Goal: Task Accomplishment & Management: Manage account settings

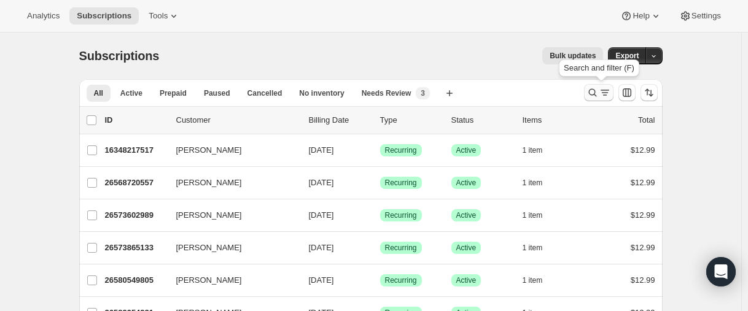
click at [596, 94] on icon "Search and filter results" at bounding box center [592, 93] width 8 height 8
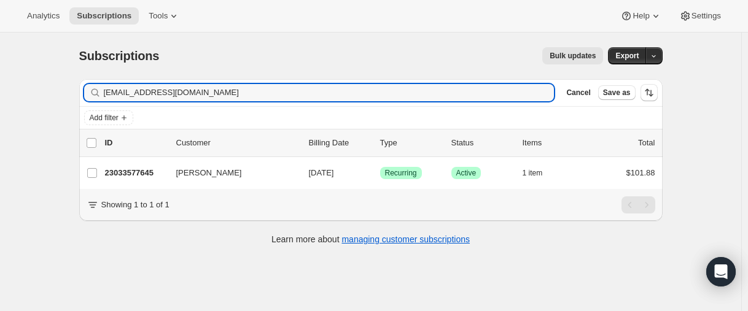
type input "[EMAIL_ADDRESS][DOMAIN_NAME]"
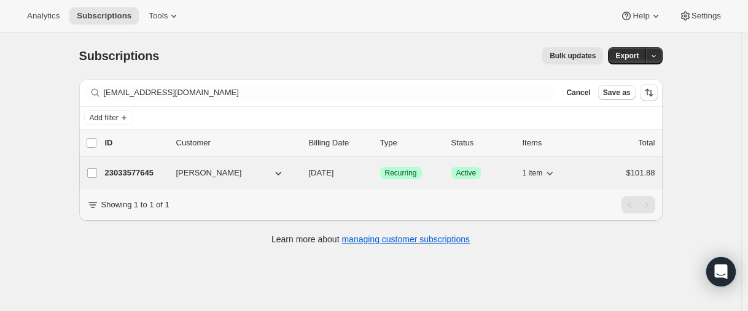
click at [109, 172] on p "23033577645" at bounding box center [135, 173] width 61 height 12
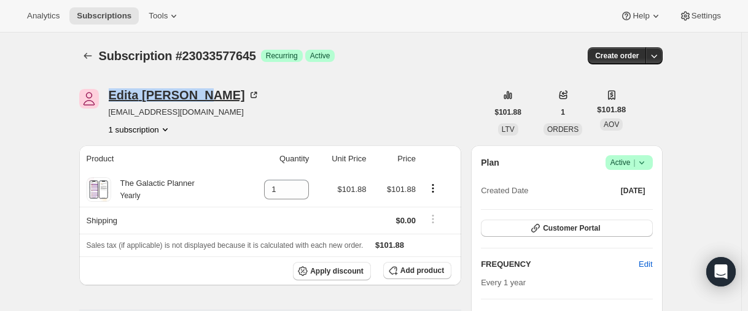
drag, startPoint x: 109, startPoint y: 96, endPoint x: 2, endPoint y: 105, distance: 106.6
click at [206, 96] on div "[PERSON_NAME] [EMAIL_ADDRESS][DOMAIN_NAME] 1 subscription" at bounding box center [283, 112] width 408 height 47
copy div "[PERSON_NAME]"
click at [93, 56] on icon "Subscriptions" at bounding box center [88, 56] width 12 height 12
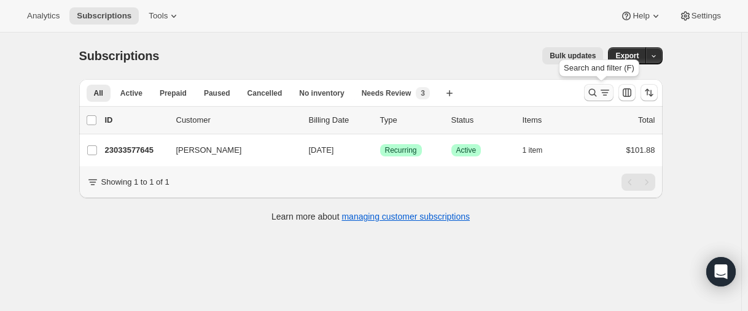
click at [590, 90] on icon "Search and filter results" at bounding box center [592, 93] width 12 height 12
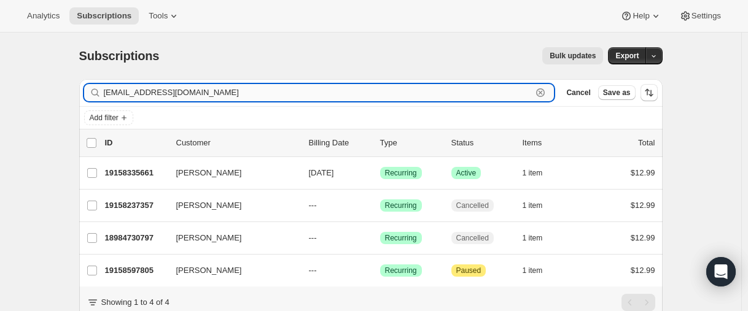
click at [205, 90] on input "[EMAIL_ADDRESS][DOMAIN_NAME]" at bounding box center [318, 92] width 428 height 17
paste input "[EMAIL_ADDRESS]"
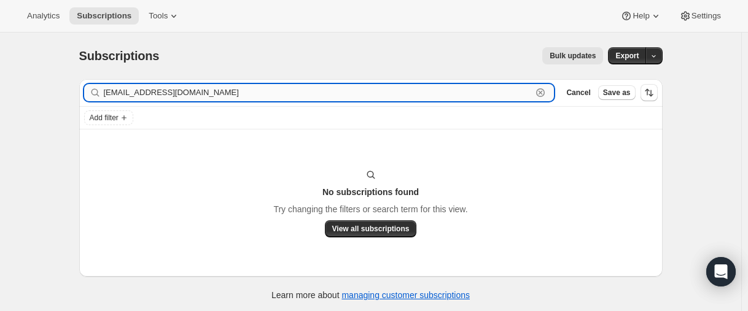
click at [204, 88] on input "[EMAIL_ADDRESS][DOMAIN_NAME]" at bounding box center [318, 92] width 428 height 17
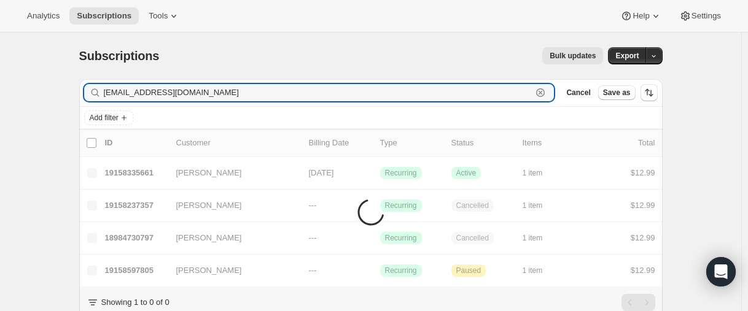
type input "[EMAIL_ADDRESS][DOMAIN_NAME]"
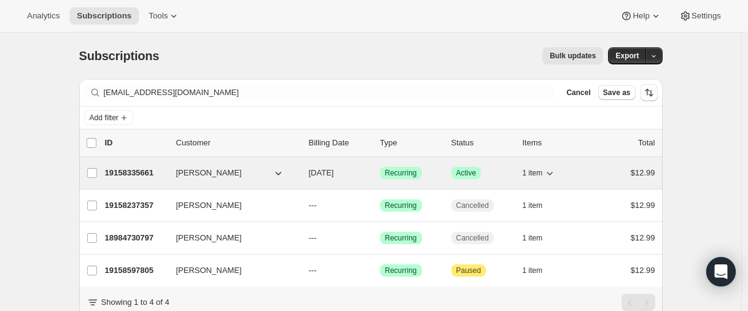
click at [133, 169] on p "19158335661" at bounding box center [135, 173] width 61 height 12
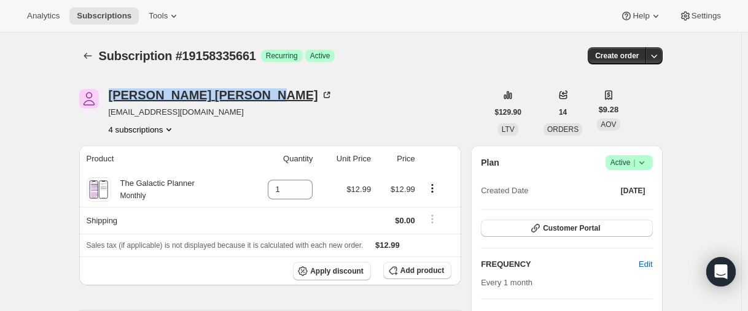
drag, startPoint x: 108, startPoint y: 95, endPoint x: 215, endPoint y: 101, distance: 106.9
click at [215, 101] on div "[PERSON_NAME] [EMAIL_ADDRESS][DOMAIN_NAME] 4 subscriptions" at bounding box center [283, 112] width 408 height 47
copy div "[PERSON_NAME]"
click at [85, 56] on icon "Subscriptions" at bounding box center [88, 56] width 12 height 12
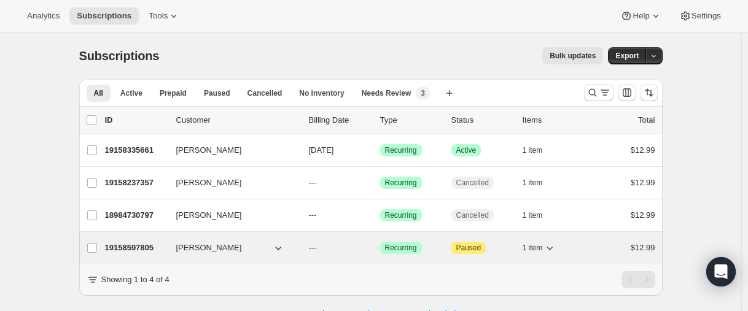
click at [138, 246] on p "19158597805" at bounding box center [135, 248] width 61 height 12
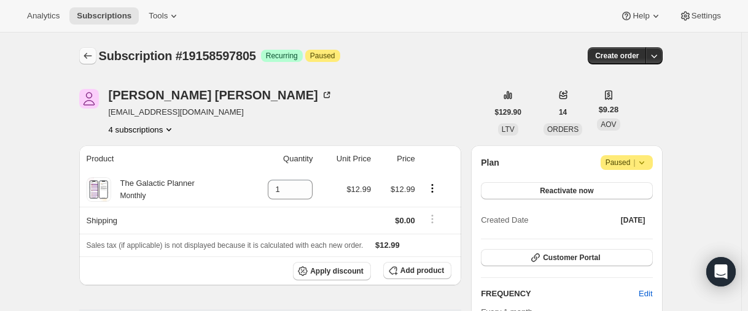
click at [85, 56] on icon "Subscriptions" at bounding box center [88, 56] width 12 height 12
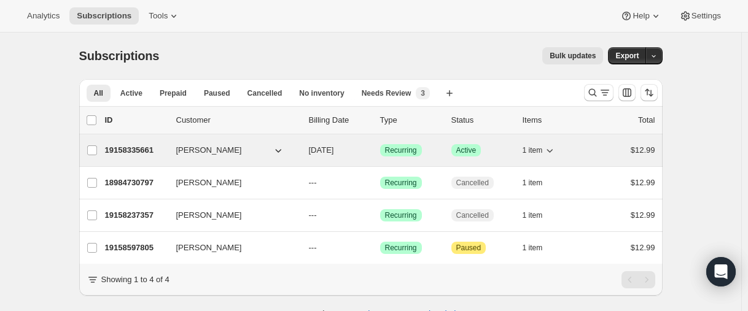
click at [127, 145] on p "19158335661" at bounding box center [135, 150] width 61 height 12
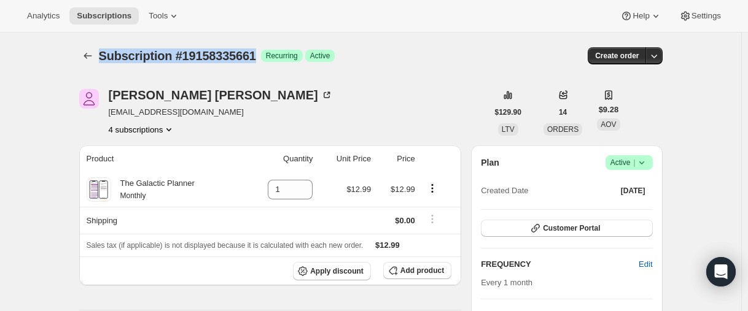
drag, startPoint x: 104, startPoint y: 60, endPoint x: 268, endPoint y: 66, distance: 164.0
click at [268, 66] on div "Subscription #19158335661. This page is ready Subscription #19158335661 Success…" at bounding box center [370, 56] width 583 height 47
copy span "Subscription #19158335661"
click at [94, 60] on icon "Subscriptions" at bounding box center [88, 56] width 12 height 12
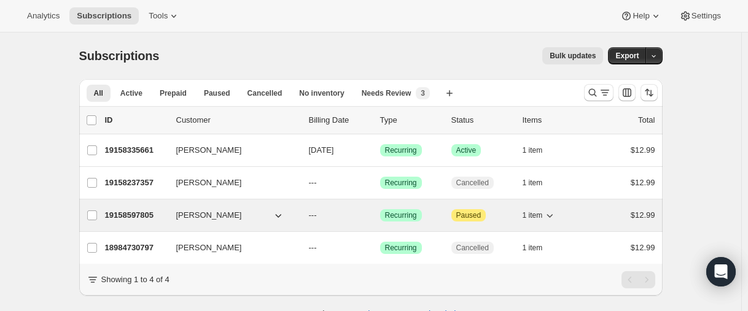
click at [133, 213] on p "19158597805" at bounding box center [135, 215] width 61 height 12
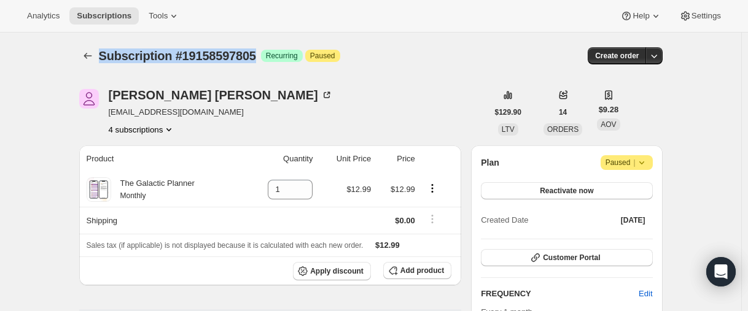
drag, startPoint x: 120, startPoint y: 56, endPoint x: 270, endPoint y: 55, distance: 149.8
click at [270, 55] on div "Subscription #19158597805 Success Recurring Attention Paused Create order" at bounding box center [370, 55] width 583 height 17
copy span "Subscription #19158597805"
click at [94, 59] on icon "Subscriptions" at bounding box center [88, 56] width 12 height 12
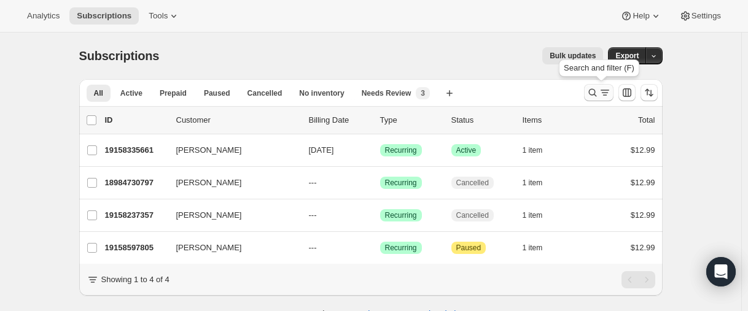
click at [596, 92] on icon "Search and filter results" at bounding box center [592, 93] width 12 height 12
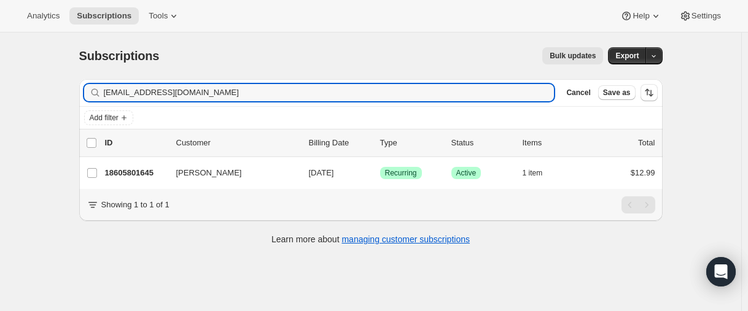
type input "[EMAIL_ADDRESS][DOMAIN_NAME]"
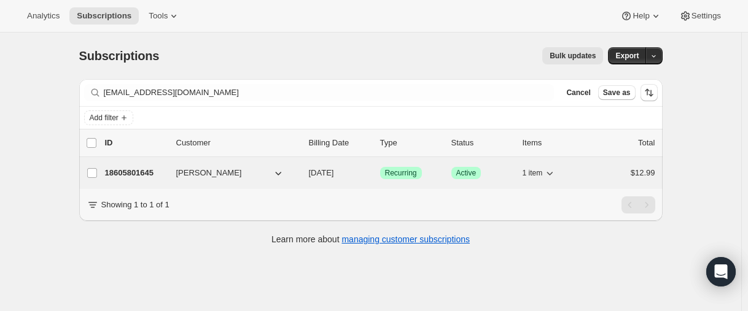
click at [139, 170] on p "18605801645" at bounding box center [135, 173] width 61 height 12
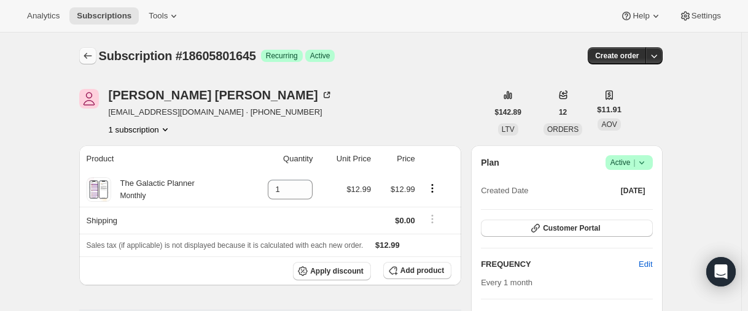
click at [86, 52] on icon "Subscriptions" at bounding box center [88, 56] width 12 height 12
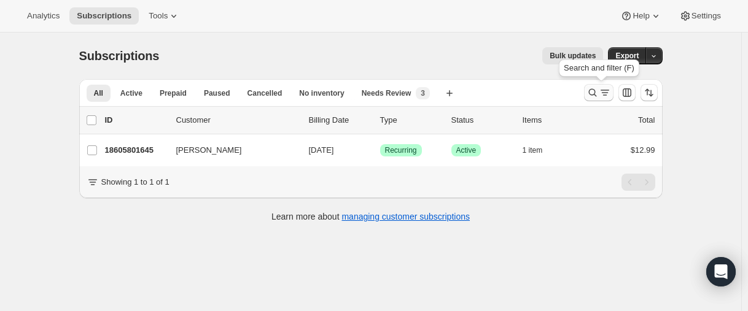
click at [592, 96] on icon "Search and filter results" at bounding box center [592, 93] width 12 height 12
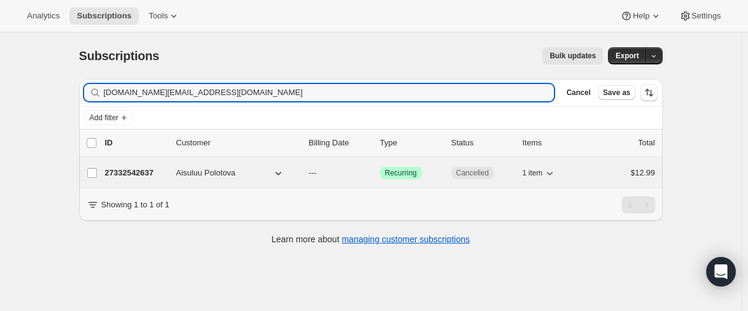
type input "[DOMAIN_NAME][EMAIL_ADDRESS][DOMAIN_NAME]"
click at [131, 169] on p "27332542637" at bounding box center [135, 173] width 61 height 12
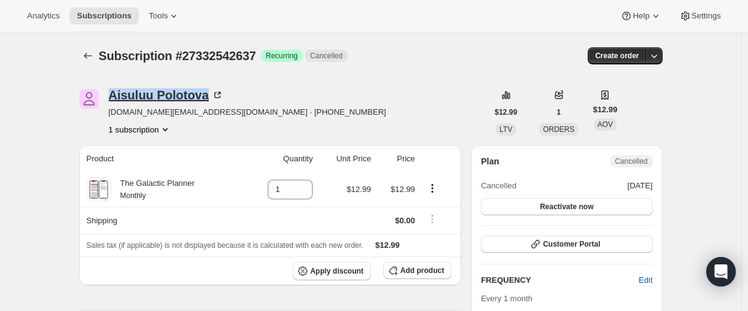
drag, startPoint x: 110, startPoint y: 92, endPoint x: 210, endPoint y: 89, distance: 100.1
click at [210, 89] on div "Aisuluu Polotova [DOMAIN_NAME][EMAIL_ADDRESS][DOMAIN_NAME] · [PHONE_NUMBER] 1 s…" at bounding box center [283, 112] width 408 height 47
copy div "Aisuluu Polotova"
click at [87, 56] on icon "Subscriptions" at bounding box center [88, 56] width 12 height 12
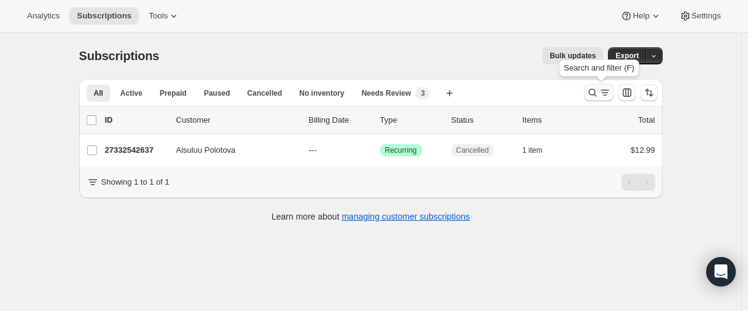
click at [589, 93] on icon "Search and filter results" at bounding box center [592, 93] width 12 height 12
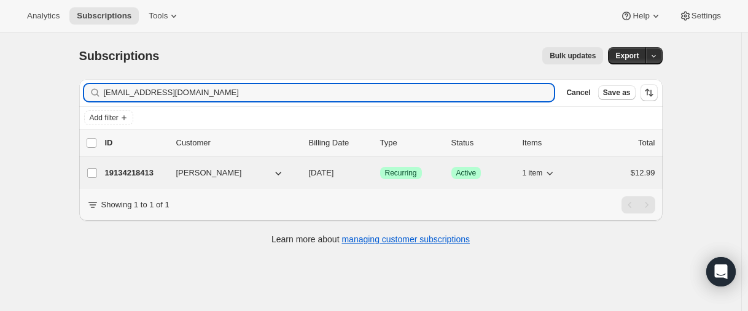
type input "[EMAIL_ADDRESS][DOMAIN_NAME]"
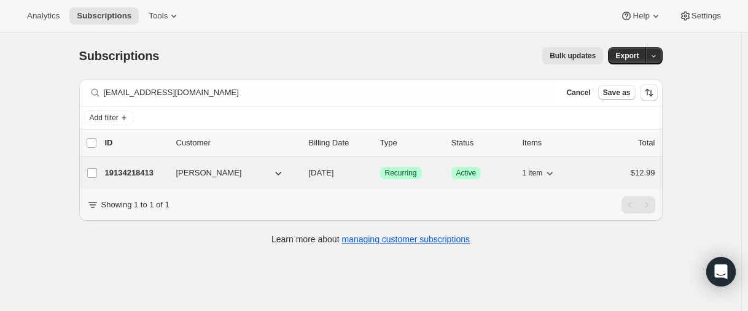
click at [145, 171] on p "19134218413" at bounding box center [135, 173] width 61 height 12
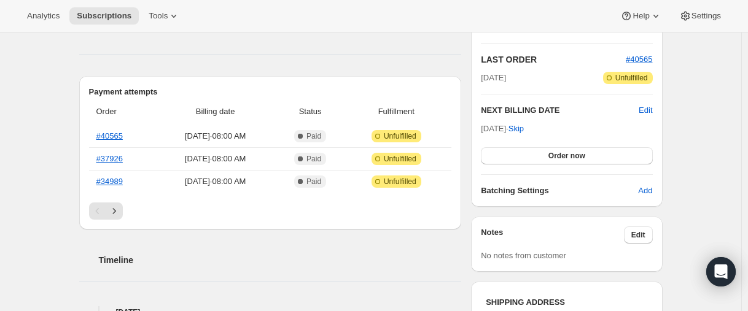
scroll to position [307, 0]
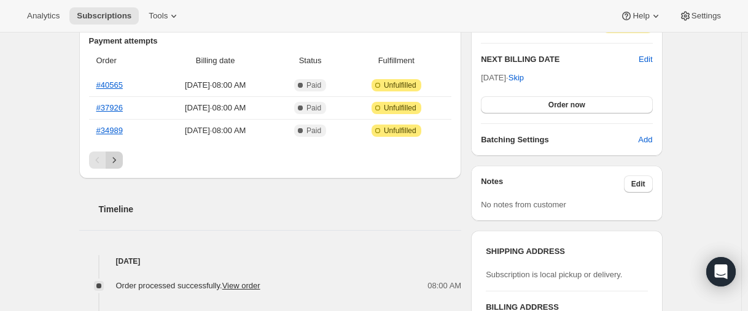
click at [117, 158] on icon "Next" at bounding box center [114, 160] width 12 height 12
click at [114, 163] on icon "Next" at bounding box center [114, 160] width 12 height 12
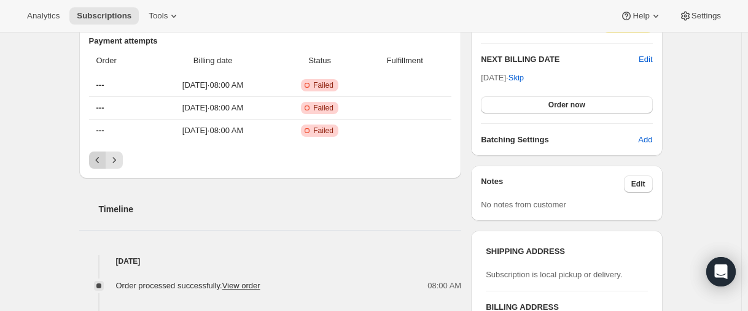
click at [104, 165] on icon "Previous" at bounding box center [97, 160] width 12 height 12
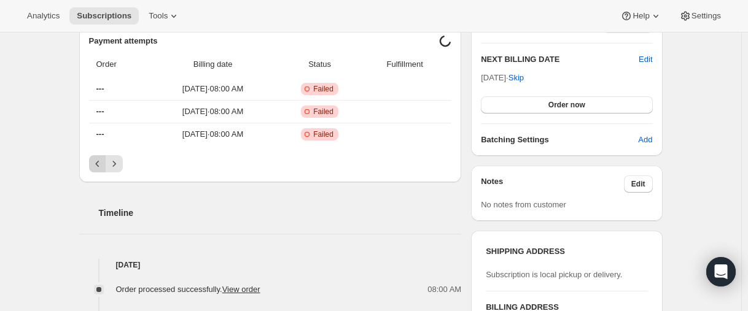
click at [104, 165] on icon "Previous" at bounding box center [97, 164] width 12 height 12
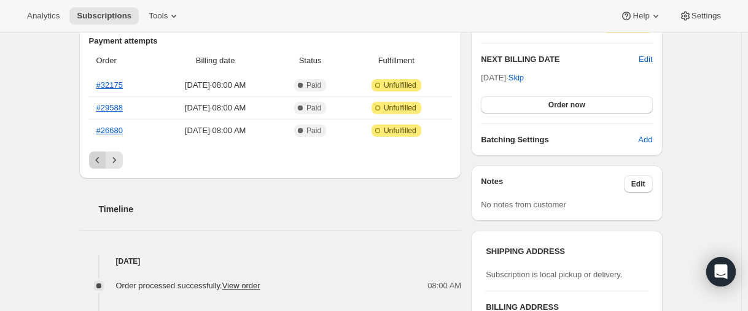
click at [104, 165] on icon "Previous" at bounding box center [97, 160] width 12 height 12
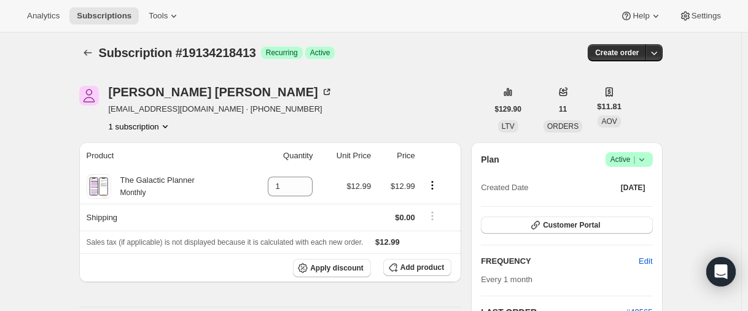
scroll to position [0, 0]
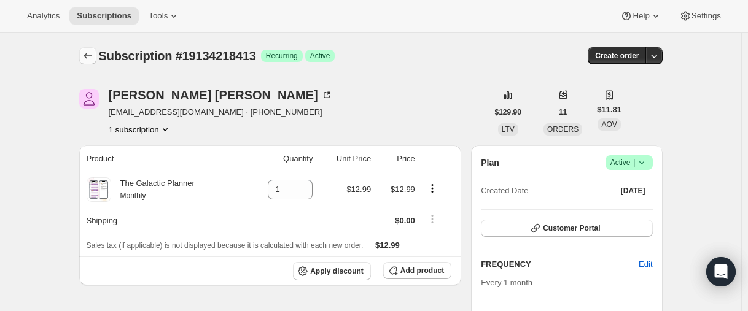
click at [90, 58] on icon "Subscriptions" at bounding box center [88, 56] width 12 height 12
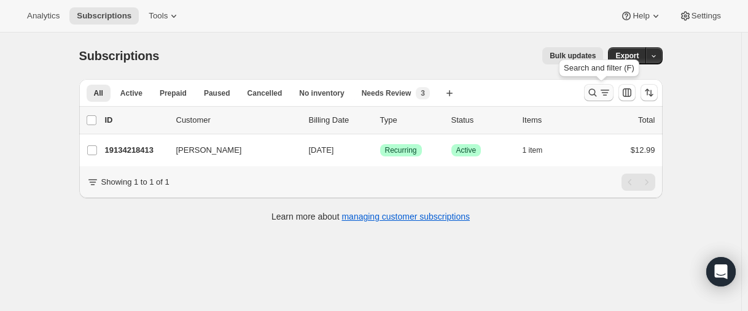
click at [598, 95] on icon "Search and filter results" at bounding box center [592, 93] width 12 height 12
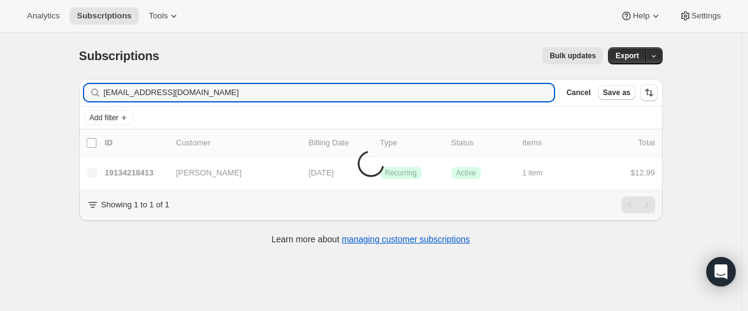
type input "[EMAIL_ADDRESS][DOMAIN_NAME]"
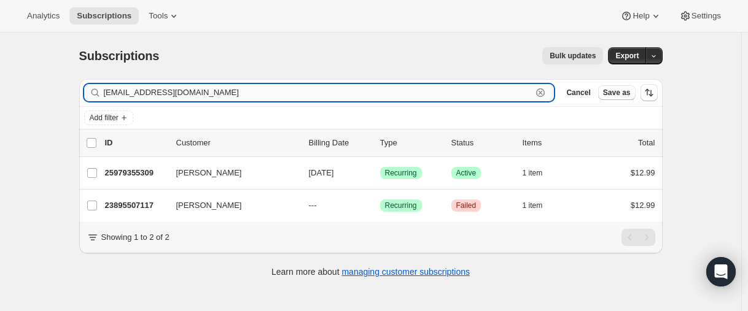
click at [157, 94] on input "[EMAIL_ADDRESS][DOMAIN_NAME]" at bounding box center [318, 92] width 428 height 17
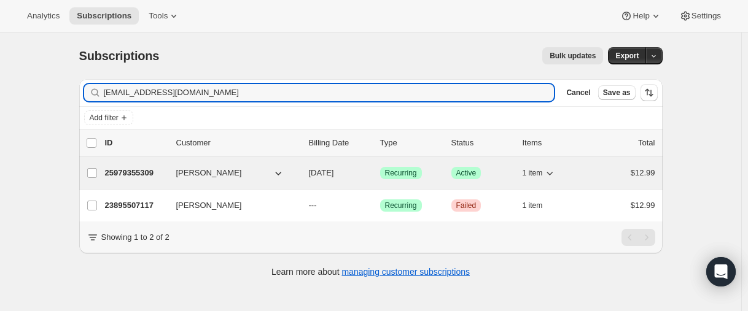
click at [141, 171] on p "25979355309" at bounding box center [135, 173] width 61 height 12
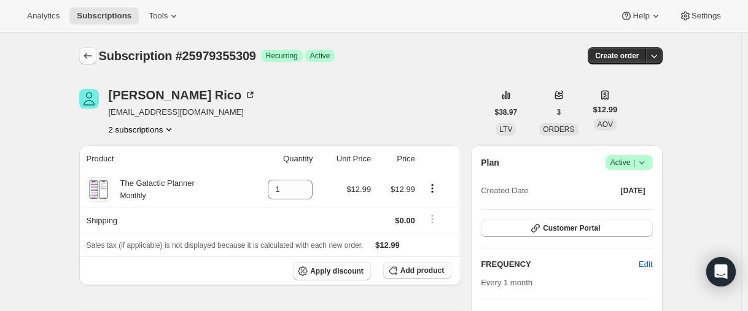
click at [94, 63] on button "Subscriptions" at bounding box center [87, 55] width 17 height 17
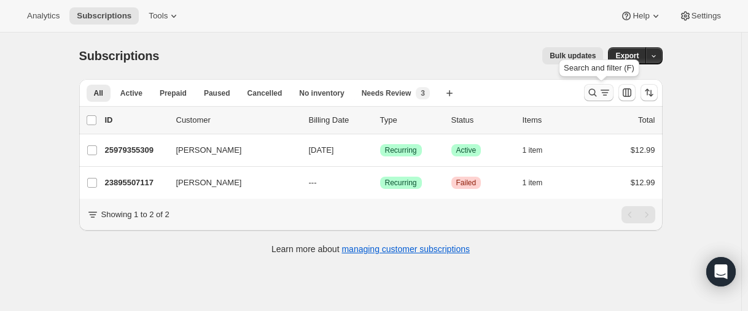
click at [598, 92] on icon "Search and filter results" at bounding box center [592, 93] width 12 height 12
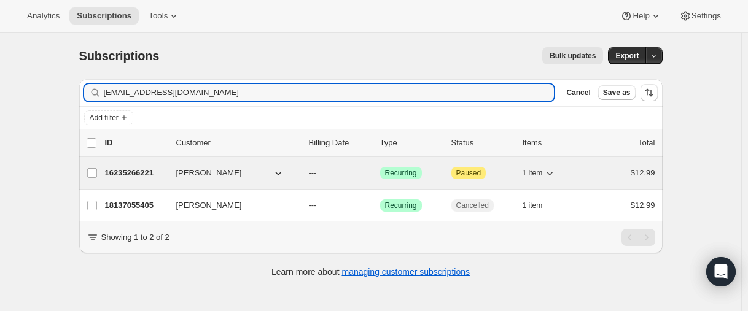
type input "[EMAIL_ADDRESS][DOMAIN_NAME]"
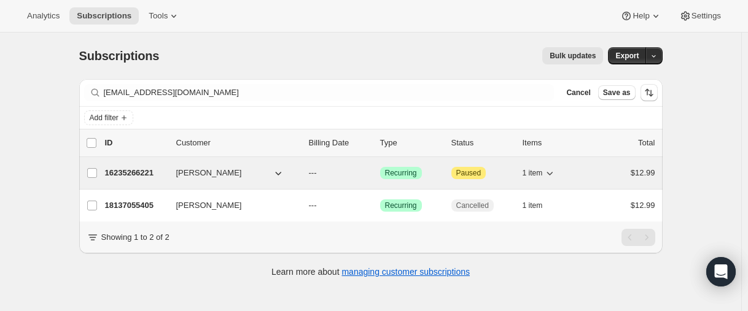
click at [138, 171] on p "16235266221" at bounding box center [135, 173] width 61 height 12
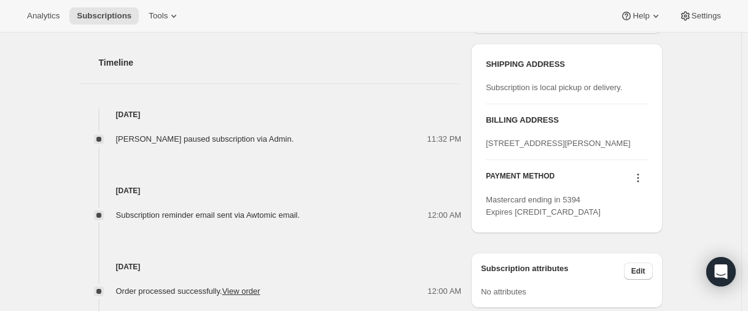
scroll to position [491, 0]
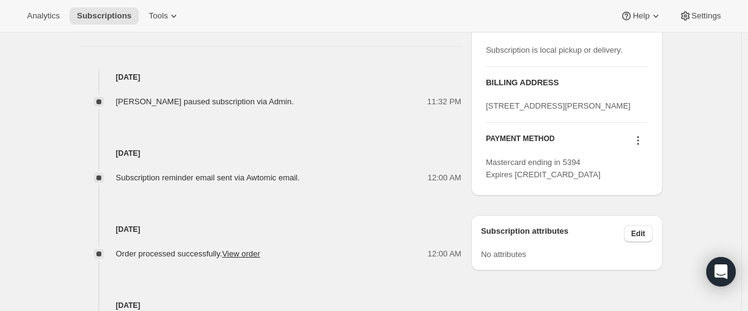
click at [643, 147] on icon at bounding box center [638, 140] width 12 height 12
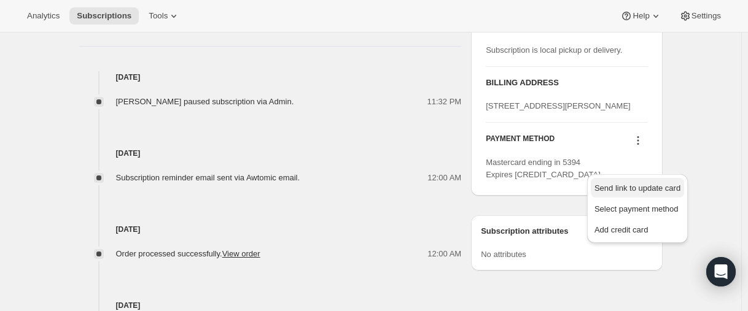
click at [633, 193] on span "Send link to update card" at bounding box center [637, 188] width 86 height 12
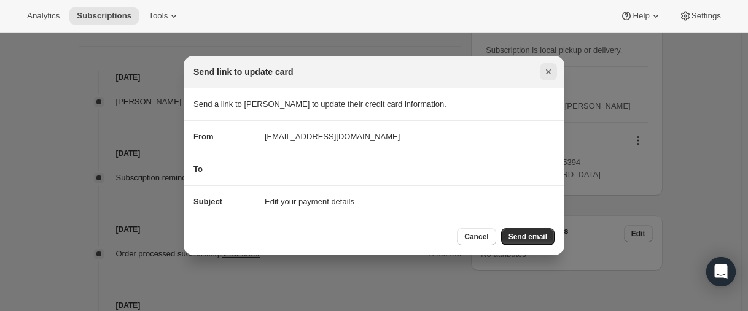
click at [545, 74] on icon "Close" at bounding box center [548, 72] width 12 height 12
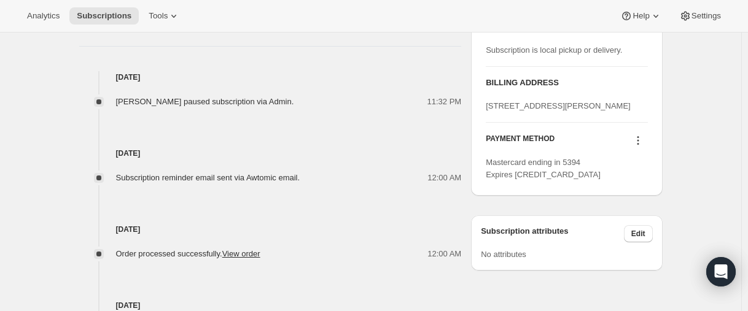
click at [648, 147] on button at bounding box center [638, 141] width 20 height 14
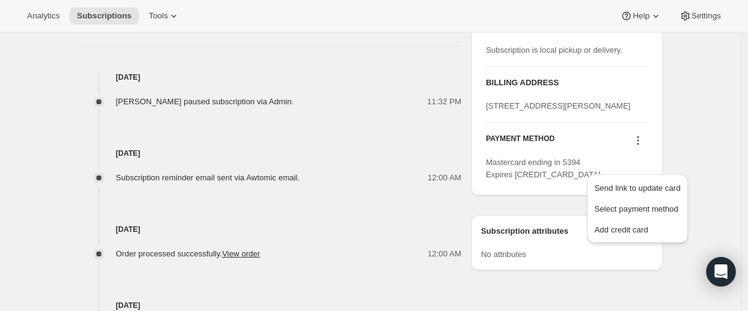
click at [642, 147] on icon at bounding box center [638, 140] width 12 height 12
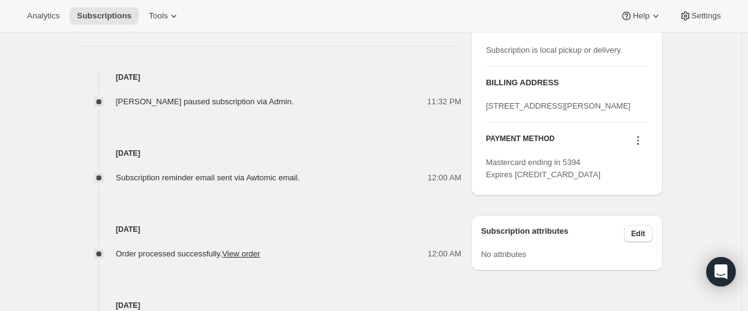
click at [642, 147] on icon at bounding box center [638, 140] width 12 height 12
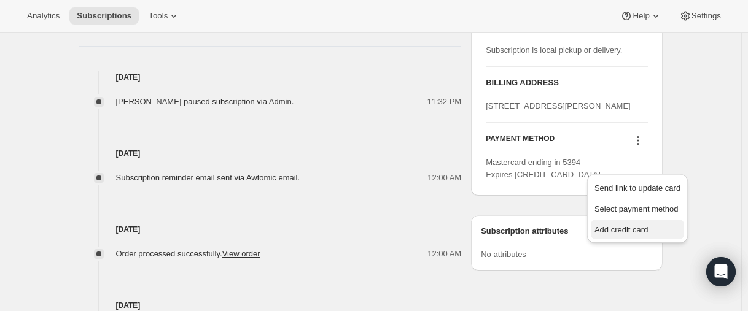
click at [643, 225] on span "Add credit card" at bounding box center [620, 229] width 53 height 9
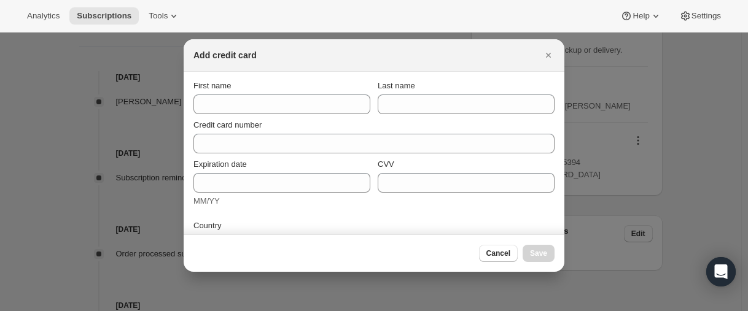
scroll to position [0, 0]
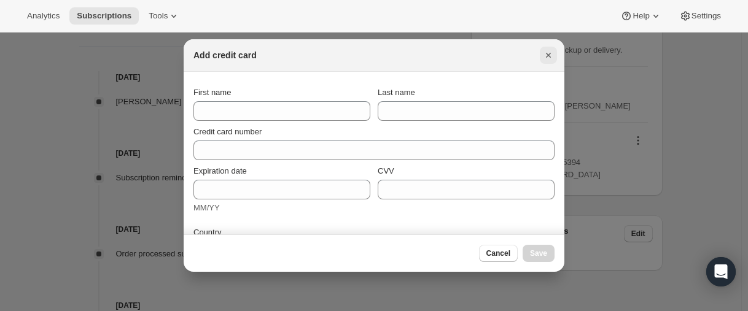
click at [542, 58] on icon "Close" at bounding box center [548, 55] width 12 height 12
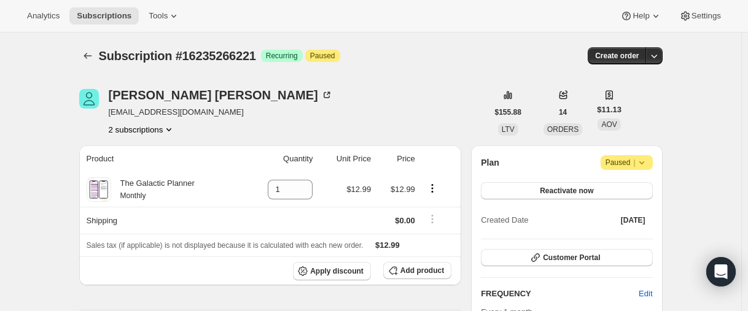
scroll to position [491, 0]
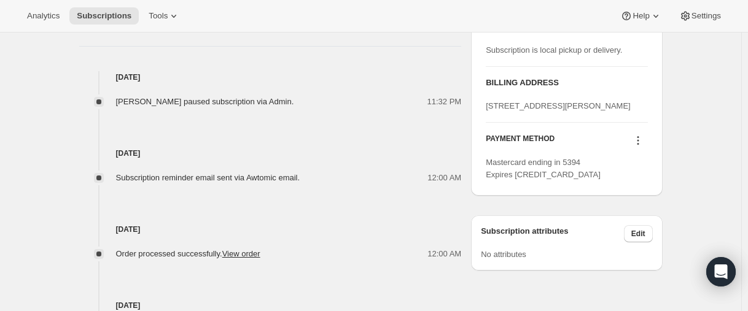
click at [639, 147] on icon at bounding box center [638, 140] width 12 height 12
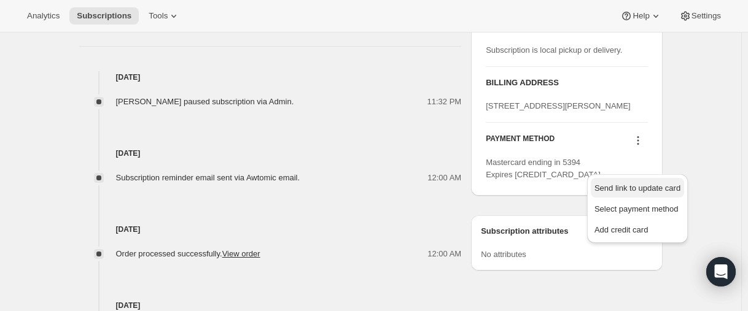
click at [646, 193] on span "Send link to update card" at bounding box center [637, 188] width 86 height 12
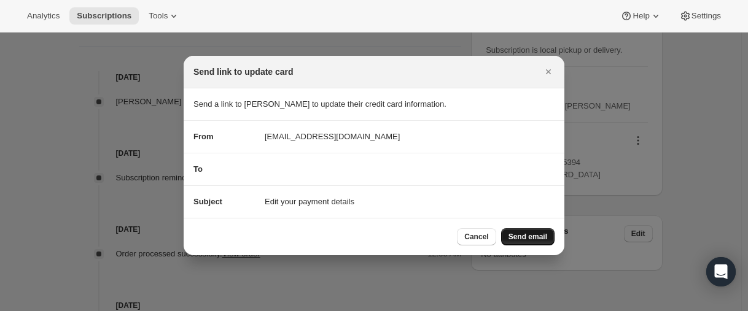
click at [528, 234] on span "Send email" at bounding box center [527, 237] width 39 height 10
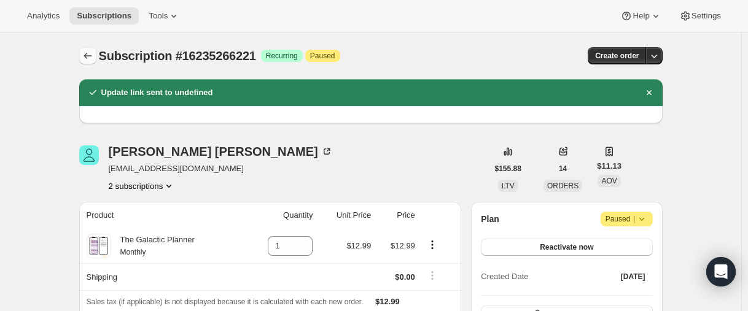
click at [90, 54] on icon "Subscriptions" at bounding box center [88, 56] width 12 height 12
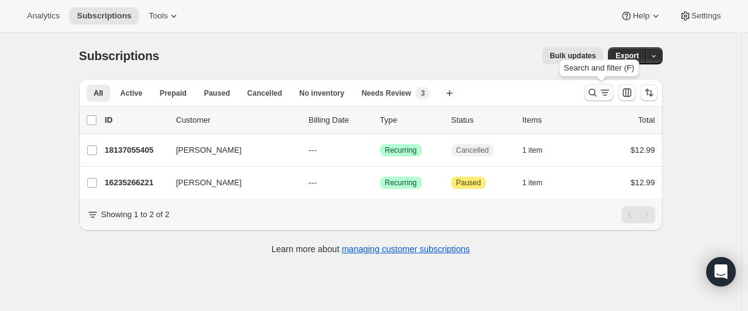
click at [595, 91] on icon "Search and filter results" at bounding box center [592, 93] width 12 height 12
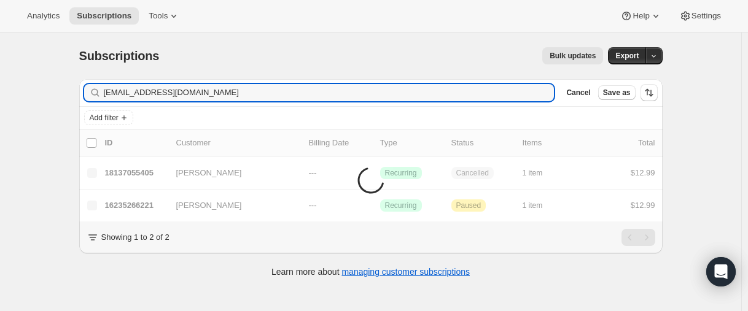
type input "[EMAIL_ADDRESS][DOMAIN_NAME]"
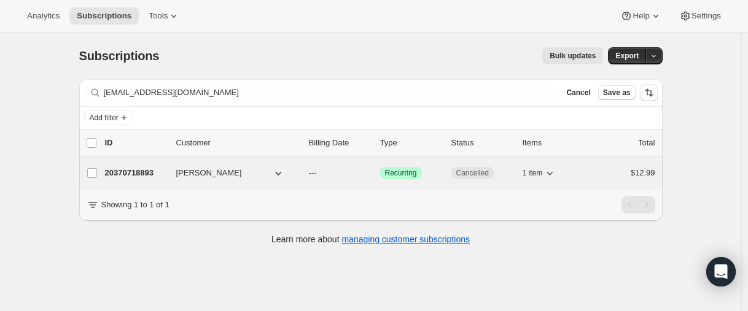
click at [132, 174] on p "20370718893" at bounding box center [135, 173] width 61 height 12
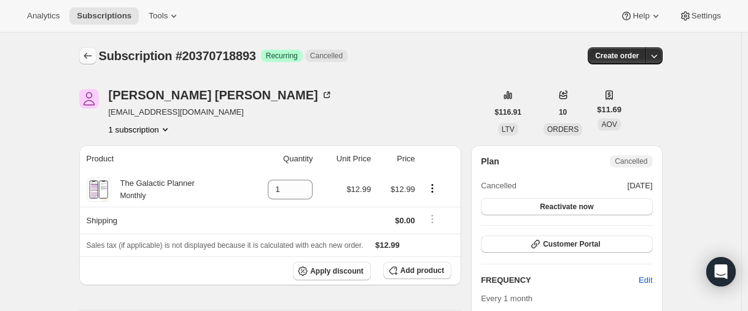
click at [83, 58] on button "Subscriptions" at bounding box center [87, 55] width 17 height 17
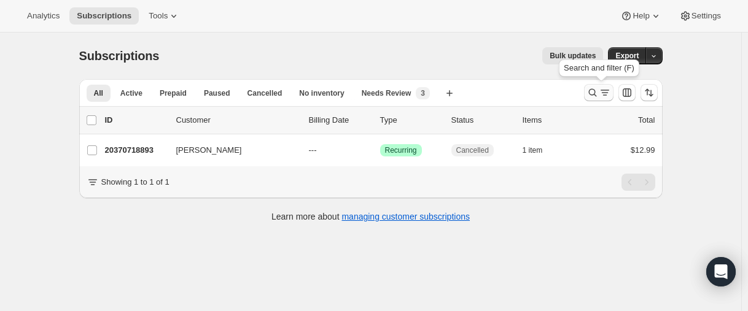
click at [589, 90] on icon "Search and filter results" at bounding box center [592, 93] width 12 height 12
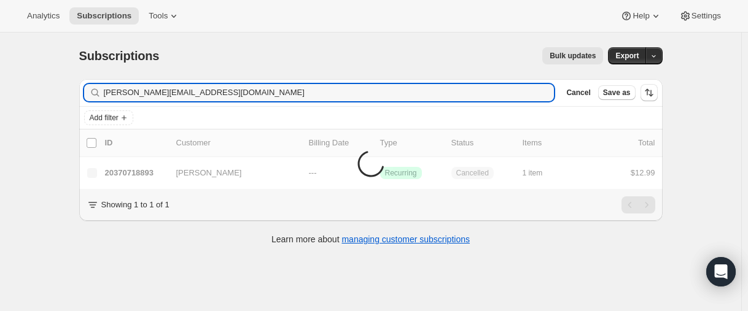
type input "[PERSON_NAME][EMAIL_ADDRESS][DOMAIN_NAME]"
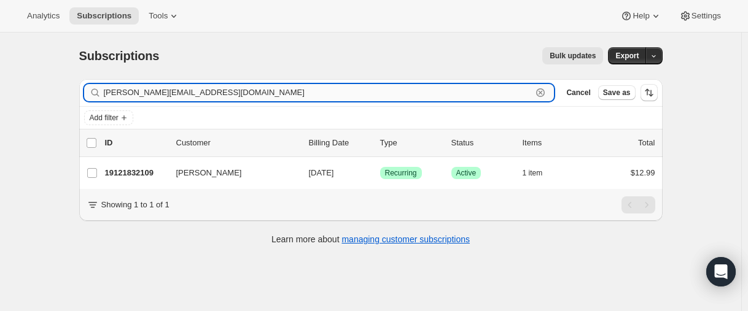
click at [153, 95] on input "[PERSON_NAME][EMAIL_ADDRESS][DOMAIN_NAME]" at bounding box center [318, 92] width 428 height 17
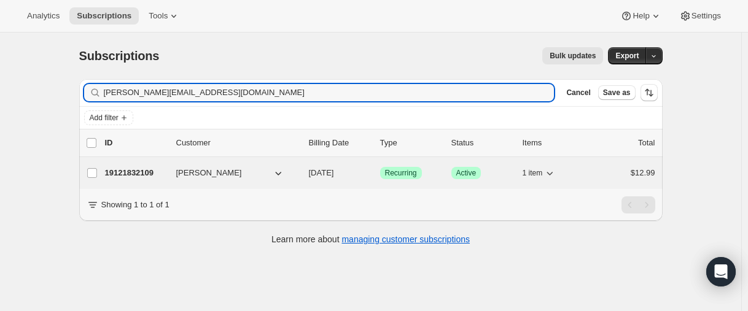
click at [134, 172] on p "19121832109" at bounding box center [135, 173] width 61 height 12
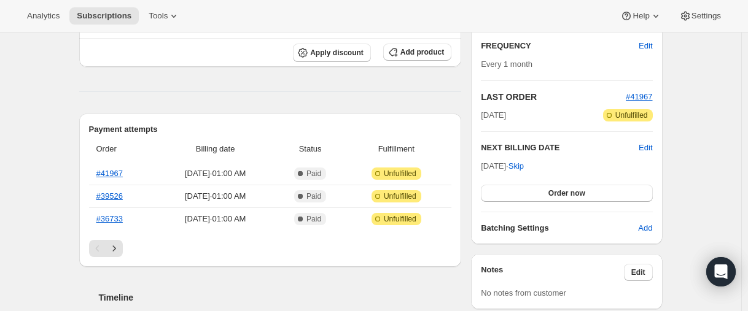
scroll to position [123, 0]
